Goal: Information Seeking & Learning: Learn about a topic

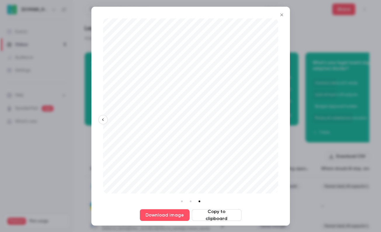
click at [281, 17] on icon "Close" at bounding box center [281, 15] width 7 height 5
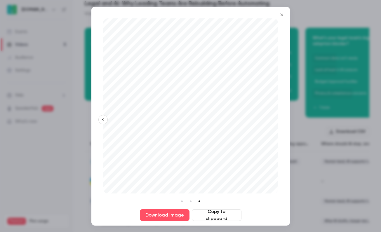
scroll to position [0, 39]
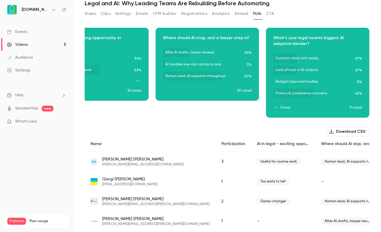
click at [31, 44] on link "Videos 5" at bounding box center [36, 44] width 73 height 13
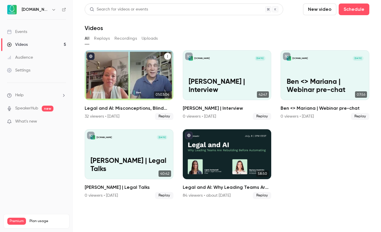
click at [118, 81] on div "Legal and AI: Misconceptions, Blind Spots, and What Comes Next" at bounding box center [129, 75] width 89 height 50
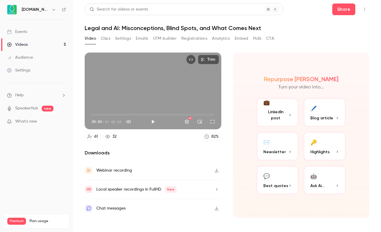
click at [189, 38] on button "Registrations" at bounding box center [194, 38] width 26 height 9
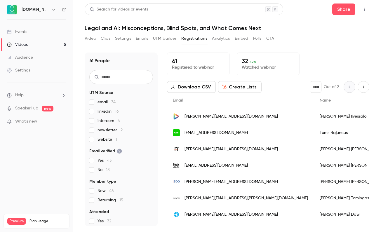
click at [24, 44] on div "Videos" at bounding box center [17, 45] width 21 height 6
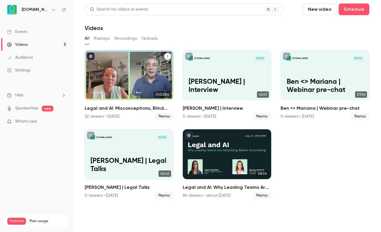
click at [158, 64] on div "Legal and AI: Misconceptions, Blind Spots, and What Comes Next" at bounding box center [129, 75] width 89 height 50
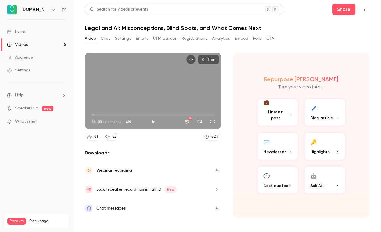
click at [200, 36] on button "Registrations" at bounding box center [194, 38] width 26 height 9
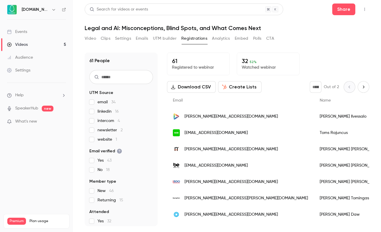
click at [156, 39] on button "UTM builder" at bounding box center [165, 38] width 24 height 9
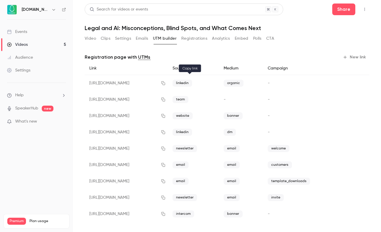
click at [165, 82] on icon "button" at bounding box center [163, 83] width 5 height 4
